Goal: Task Accomplishment & Management: Manage account settings

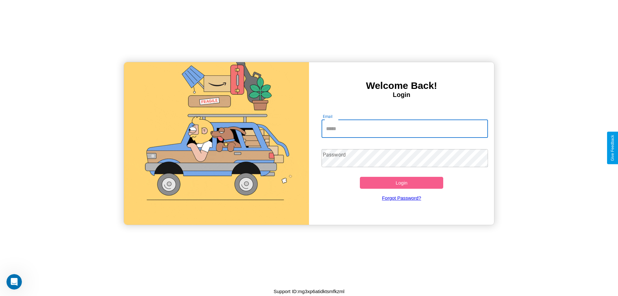
click at [405, 128] on input "Email" at bounding box center [405, 129] width 167 height 18
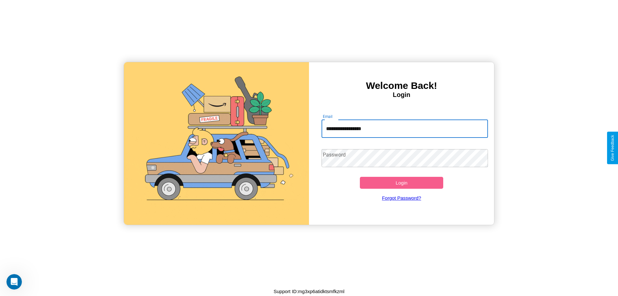
type input "**********"
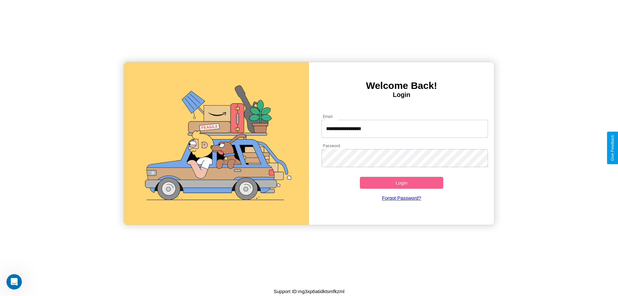
click at [402, 183] on button "Login" at bounding box center [401, 183] width 83 height 12
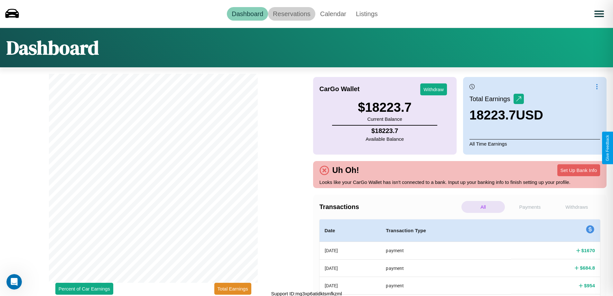
click at [292, 14] on link "Reservations" at bounding box center [291, 14] width 47 height 14
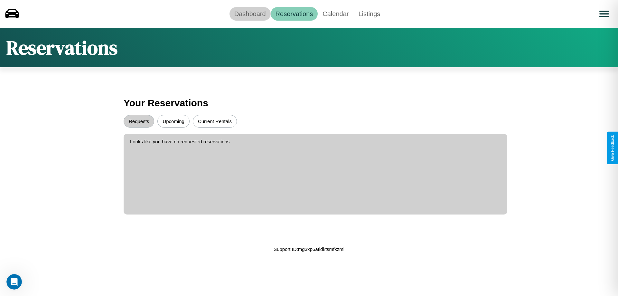
click at [250, 14] on link "Dashboard" at bounding box center [250, 14] width 41 height 14
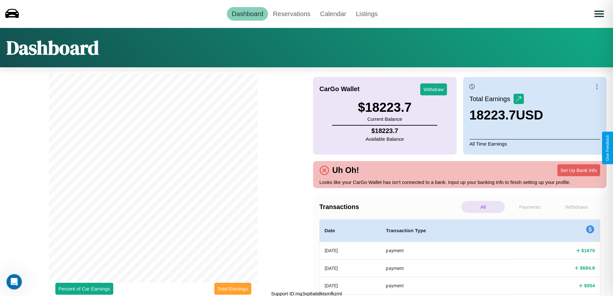
click at [233, 289] on button "Total Earnings" at bounding box center [232, 289] width 37 height 12
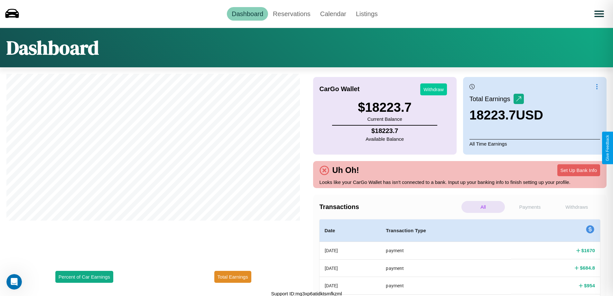
click at [434, 89] on button "Withdraw" at bounding box center [434, 89] width 27 height 12
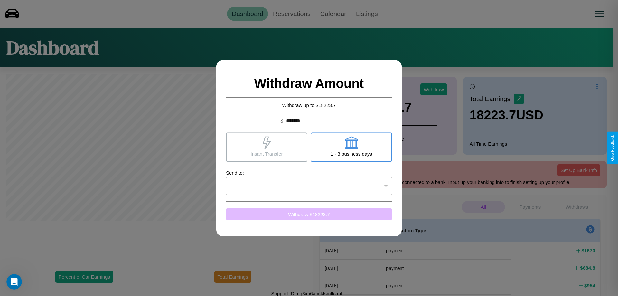
click at [309, 214] on button "Withdraw $ 18223.7" at bounding box center [309, 214] width 166 height 12
